Goal: Entertainment & Leisure: Consume media (video, audio)

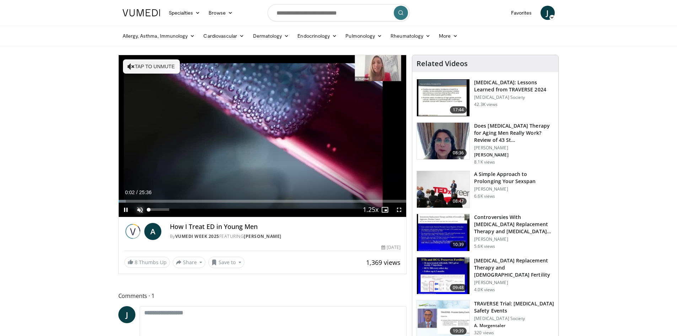
click at [143, 208] on span "Video Player" at bounding box center [140, 210] width 14 height 14
drag, startPoint x: 167, startPoint y: 209, endPoint x: 176, endPoint y: 211, distance: 9.1
click at [176, 211] on div "Mute 100%" at bounding box center [158, 210] width 50 height 14
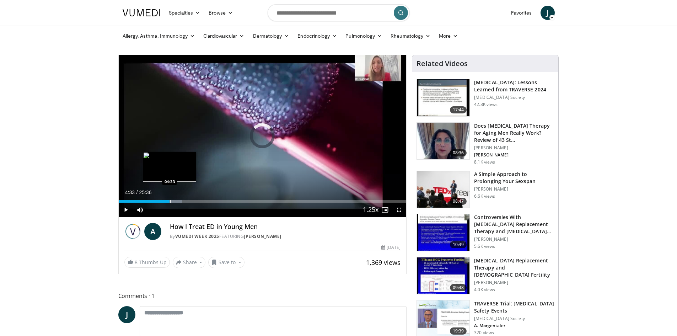
click at [169, 202] on div "Loaded : 22.13% 04:33 04:33" at bounding box center [263, 201] width 288 height 3
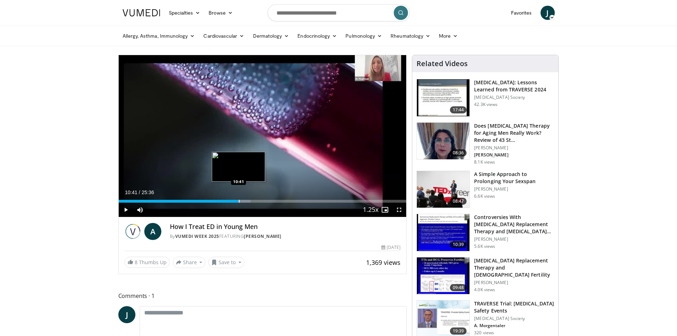
drag, startPoint x: 169, startPoint y: 202, endPoint x: 238, endPoint y: 200, distance: 68.9
click at [239, 200] on div "Progress Bar" at bounding box center [239, 201] width 1 height 3
drag, startPoint x: 249, startPoint y: 201, endPoint x: 258, endPoint y: 201, distance: 9.6
click at [259, 201] on div "Progress Bar" at bounding box center [259, 201] width 1 height 3
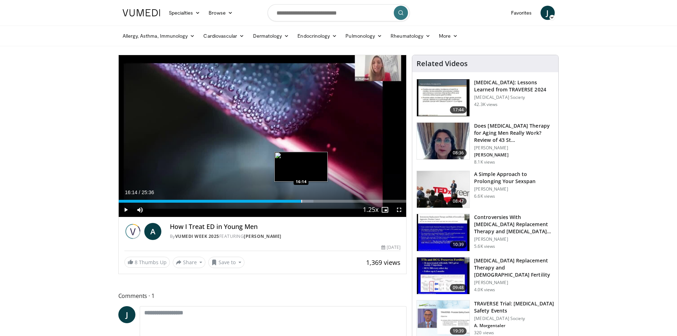
drag, startPoint x: 263, startPoint y: 200, endPoint x: 301, endPoint y: 201, distance: 37.7
click at [301, 201] on div "Progress Bar" at bounding box center [301, 201] width 1 height 3
drag, startPoint x: 312, startPoint y: 201, endPoint x: 318, endPoint y: 201, distance: 5.3
click at [319, 201] on div "Progress Bar" at bounding box center [319, 201] width 1 height 3
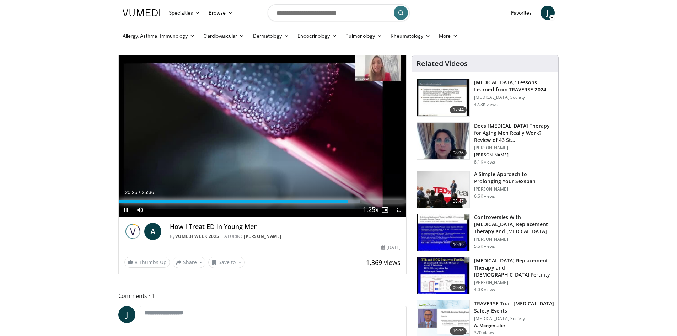
drag, startPoint x: 349, startPoint y: 202, endPoint x: 354, endPoint y: 203, distance: 4.7
click at [357, 202] on div "Loaded : 87.17% 21:10 21:12" at bounding box center [263, 201] width 288 height 3
drag, startPoint x: 368, startPoint y: 200, endPoint x: 382, endPoint y: 198, distance: 13.9
drag, startPoint x: 382, startPoint y: 198, endPoint x: 370, endPoint y: 200, distance: 12.2
click at [370, 200] on div "Loaded : 91.14% 22:20 22:20" at bounding box center [263, 201] width 288 height 3
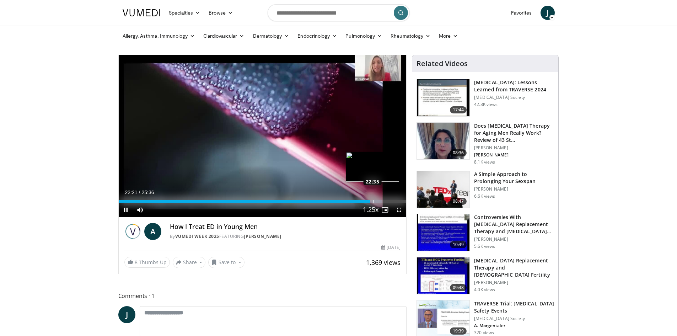
click at [373, 201] on div "Progress Bar" at bounding box center [373, 201] width 1 height 3
click at [376, 201] on div "Progress Bar" at bounding box center [376, 201] width 1 height 3
click at [381, 200] on div "Progress Bar" at bounding box center [381, 201] width 1 height 3
click at [385, 201] on div "Progress Bar" at bounding box center [385, 201] width 1 height 3
click at [392, 200] on div "Progress Bar" at bounding box center [392, 201] width 1 height 3
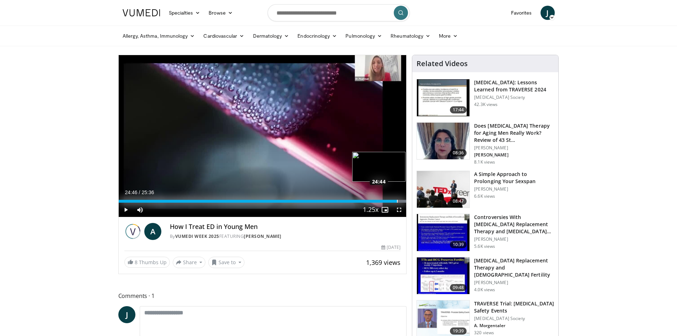
click at [397, 202] on div "Progress Bar" at bounding box center [397, 201] width 1 height 3
click at [400, 201] on div "Progress Bar" at bounding box center [400, 201] width 1 height 3
click at [403, 201] on div "Progress Bar" at bounding box center [403, 201] width 1 height 3
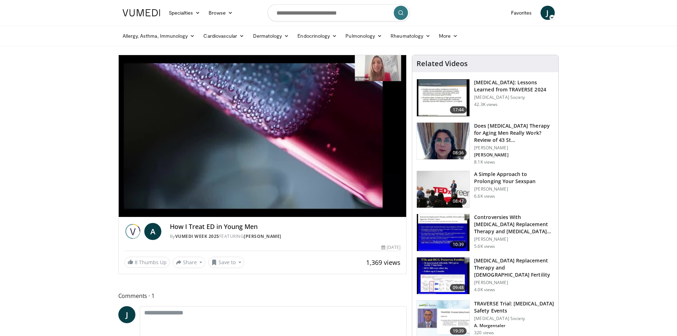
click at [448, 136] on img at bounding box center [443, 141] width 53 height 37
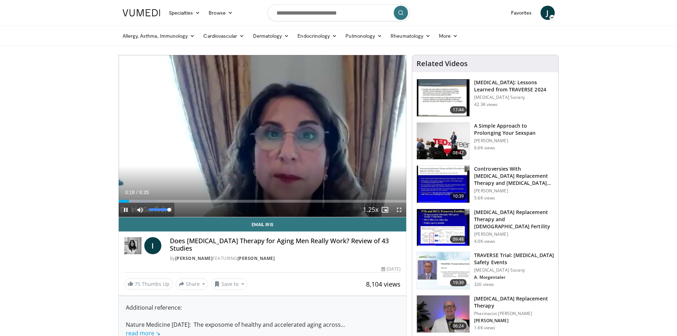
drag, startPoint x: 158, startPoint y: 209, endPoint x: 174, endPoint y: 212, distance: 16.7
click at [172, 211] on div "Mute 100%" at bounding box center [158, 210] width 50 height 14
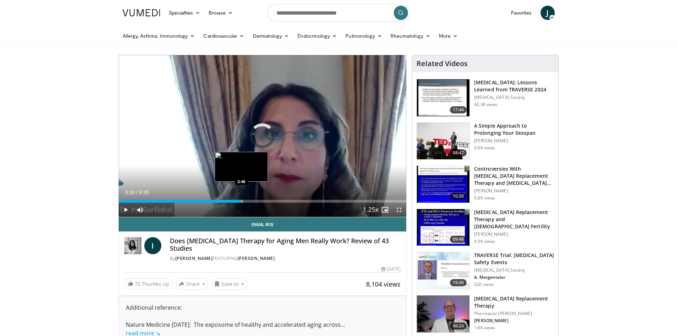
click at [242, 200] on div "Progress Bar" at bounding box center [242, 201] width 1 height 3
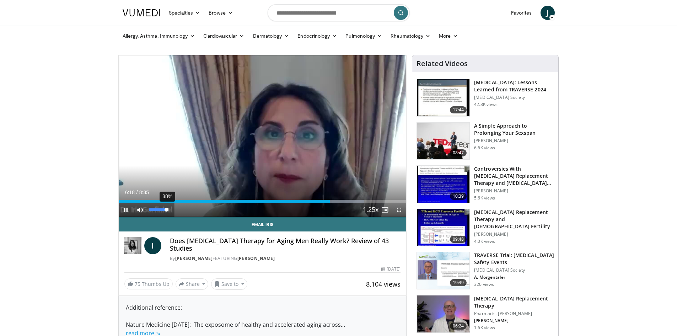
click at [166, 208] on div "88%" at bounding box center [159, 210] width 25 height 14
click at [338, 200] on div "Progress Bar" at bounding box center [338, 201] width 1 height 3
click at [337, 200] on div "Progress Bar" at bounding box center [337, 201] width 1 height 3
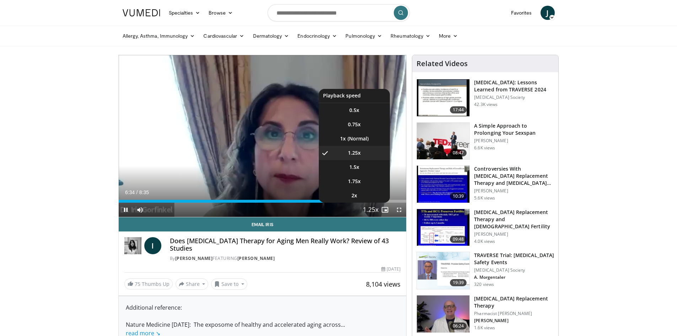
click at [372, 208] on span "Video Player" at bounding box center [371, 210] width 10 height 14
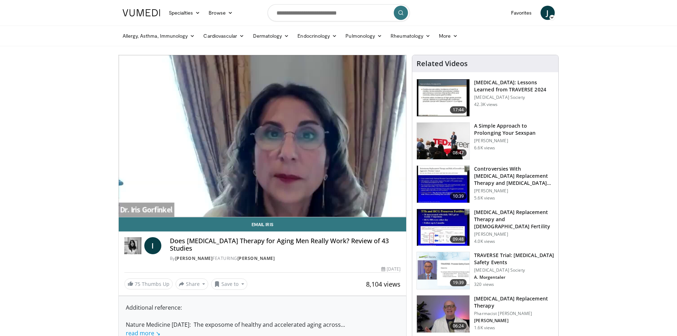
click at [372, 208] on video-js "**********" at bounding box center [263, 136] width 288 height 162
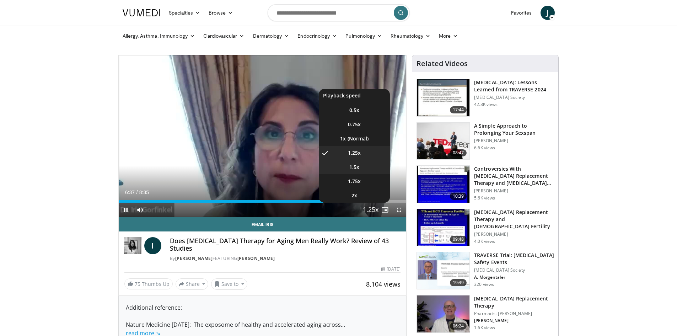
click at [353, 163] on span "1.5x" at bounding box center [354, 166] width 10 height 7
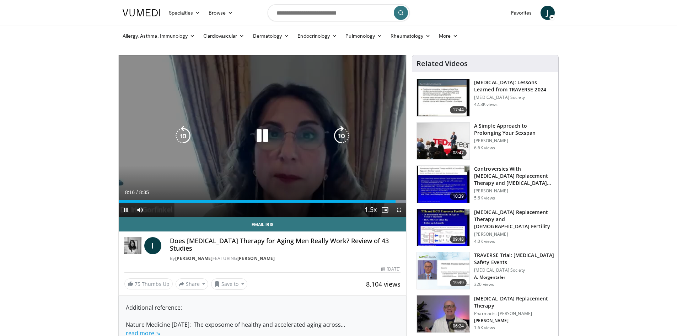
click at [262, 131] on icon "Video Player" at bounding box center [262, 136] width 20 height 20
